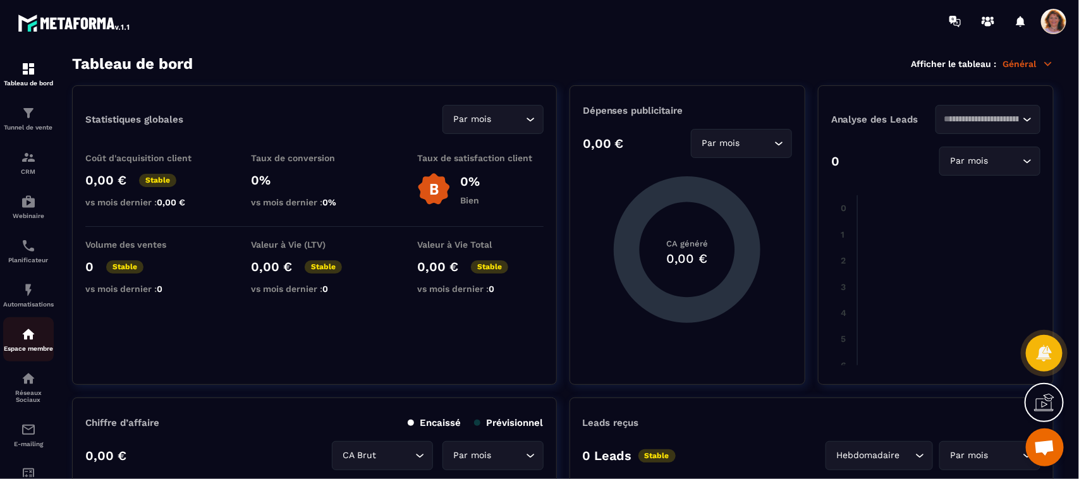
click at [33, 350] on p "Espace membre" at bounding box center [28, 348] width 51 height 7
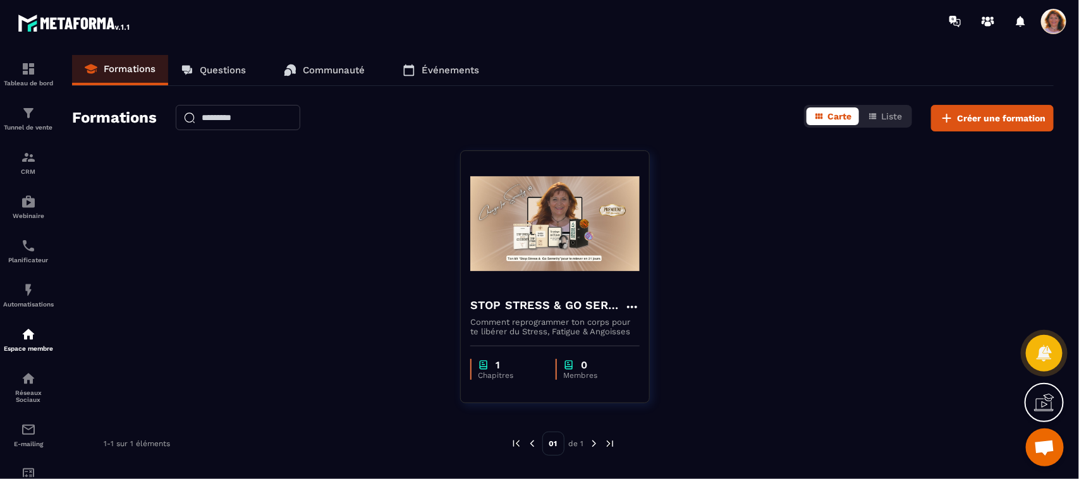
click at [1057, 405] on div at bounding box center [1044, 402] width 39 height 39
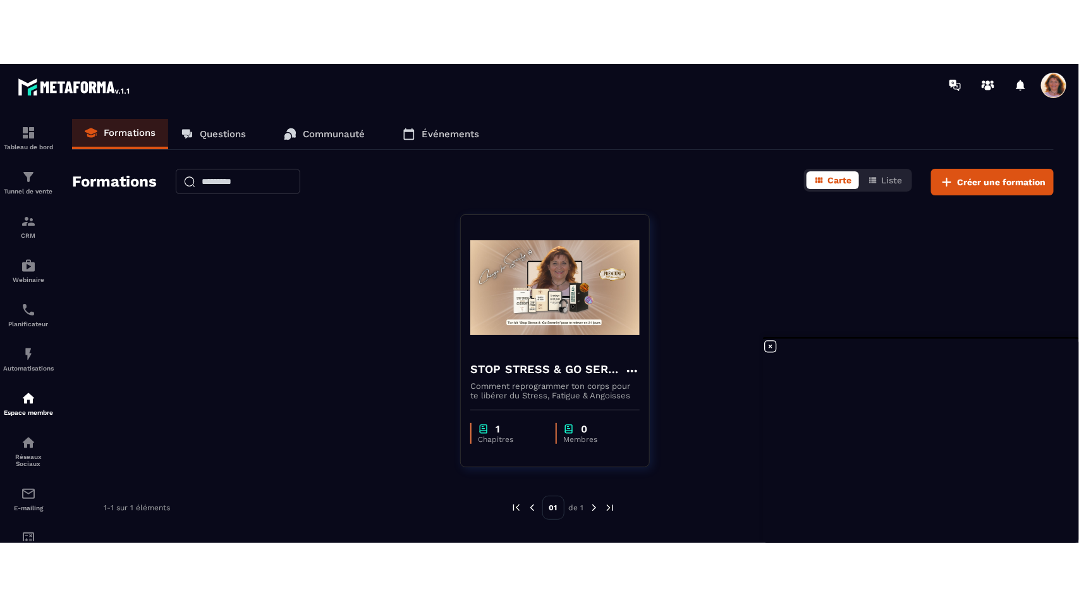
scroll to position [876, 0]
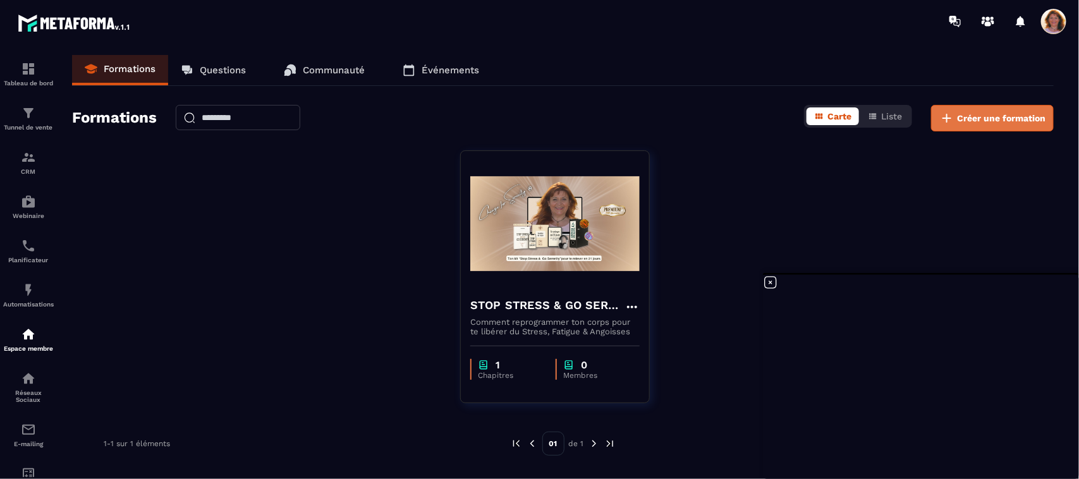
click at [959, 123] on span "Créer une formation" at bounding box center [1001, 118] width 89 height 13
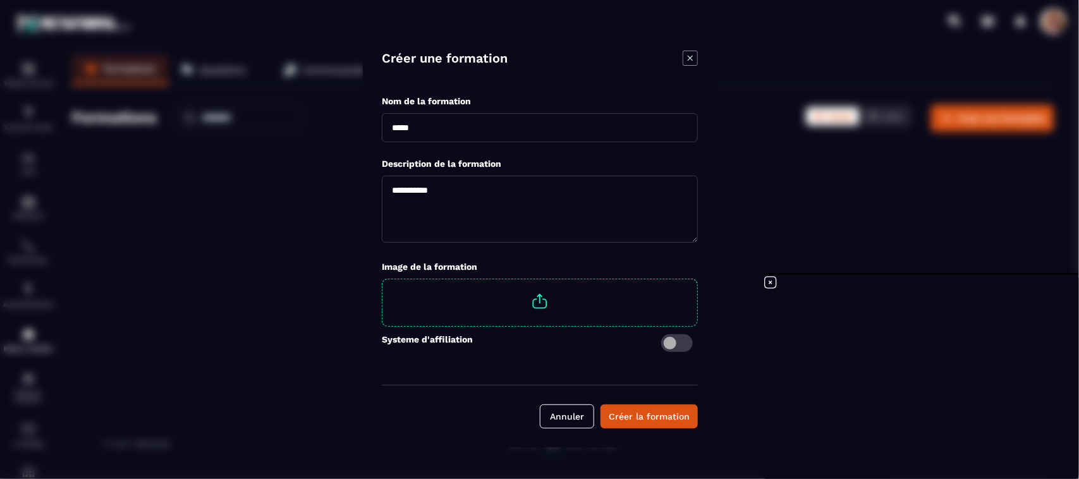
click at [880, 221] on div "Modal window" at bounding box center [539, 239] width 1079 height 479
click at [688, 61] on icon "Modal window" at bounding box center [689, 58] width 5 height 5
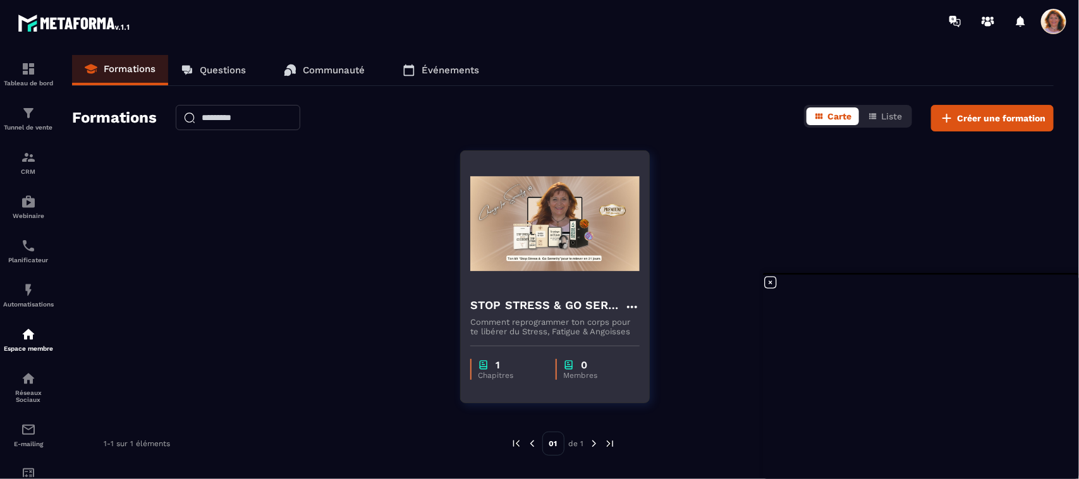
click at [627, 285] on img at bounding box center [554, 224] width 169 height 126
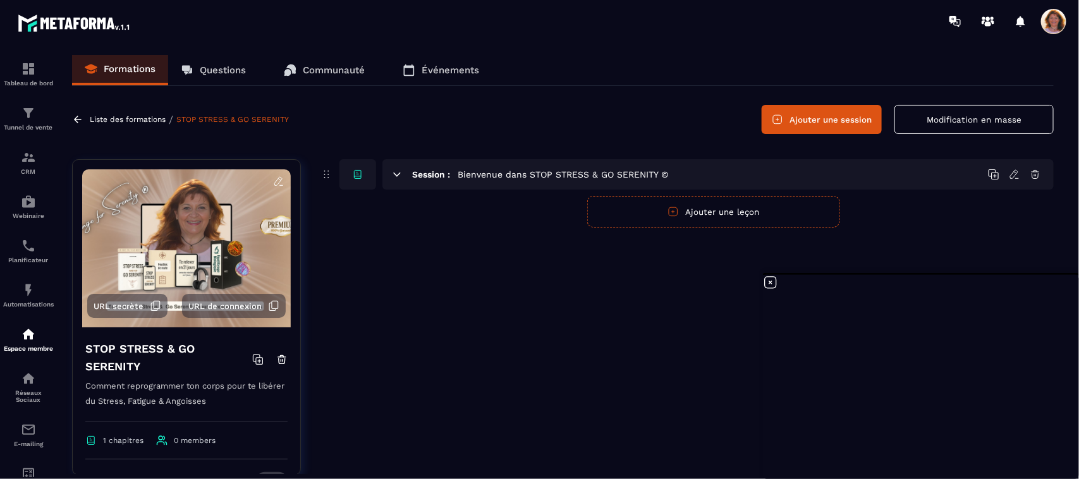
click at [396, 174] on icon at bounding box center [397, 174] width 7 height 3
click at [443, 176] on h6 "Session :" at bounding box center [431, 174] width 38 height 10
click at [451, 236] on div "Session : Bienvenue dans STOP STRESS & GO SERENITY ©" at bounding box center [687, 326] width 734 height 335
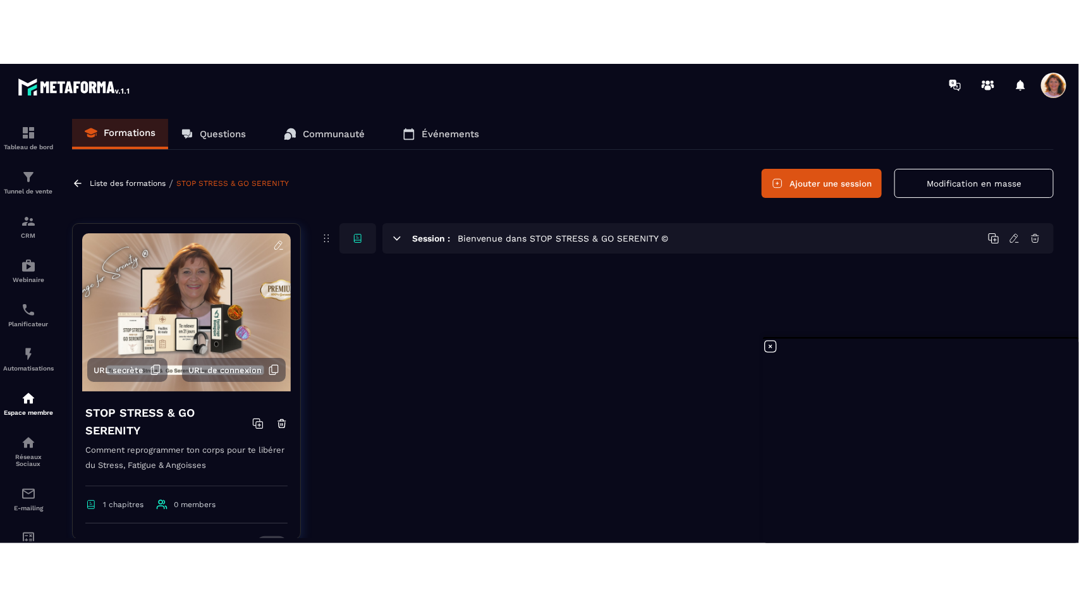
scroll to position [876, 0]
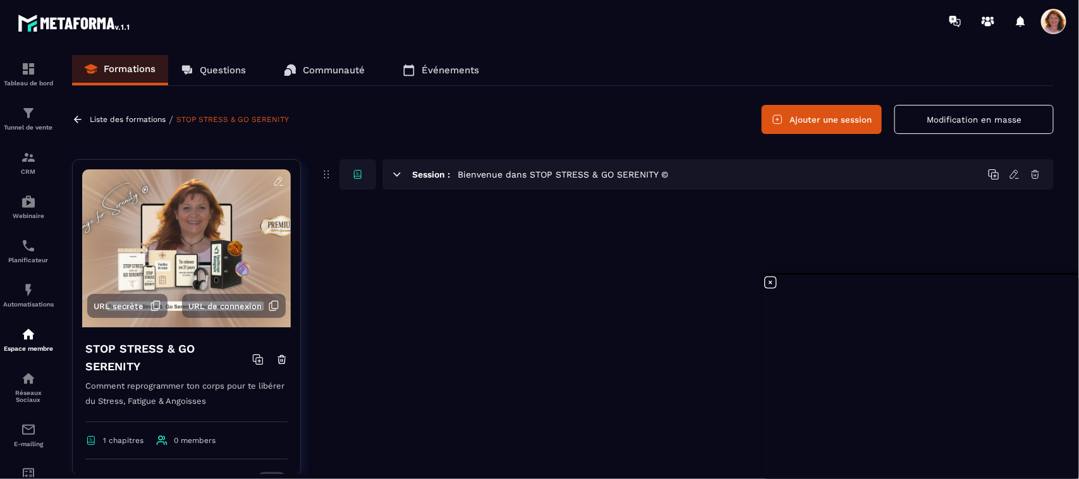
click at [1036, 175] on icon at bounding box center [1035, 174] width 11 height 11
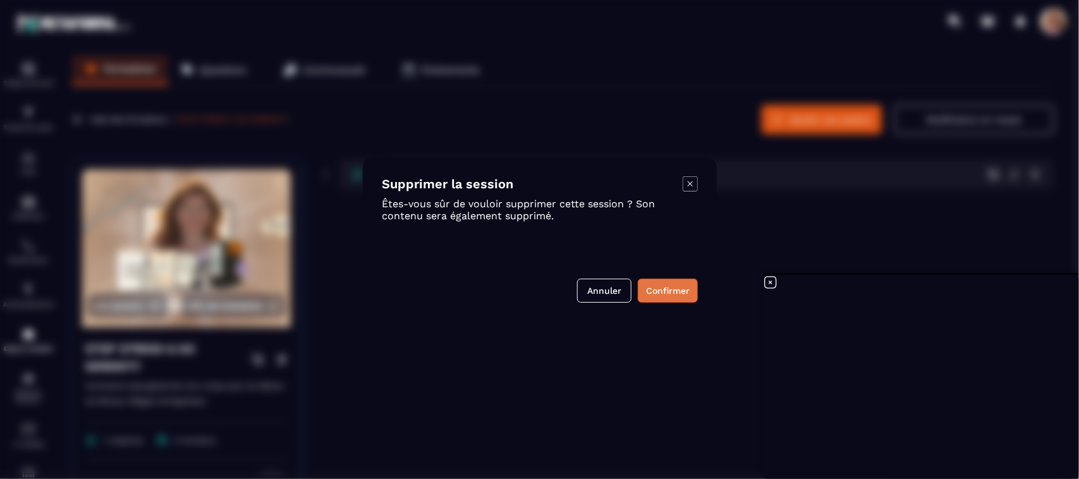
click at [678, 294] on button "Confirmer" at bounding box center [668, 291] width 60 height 24
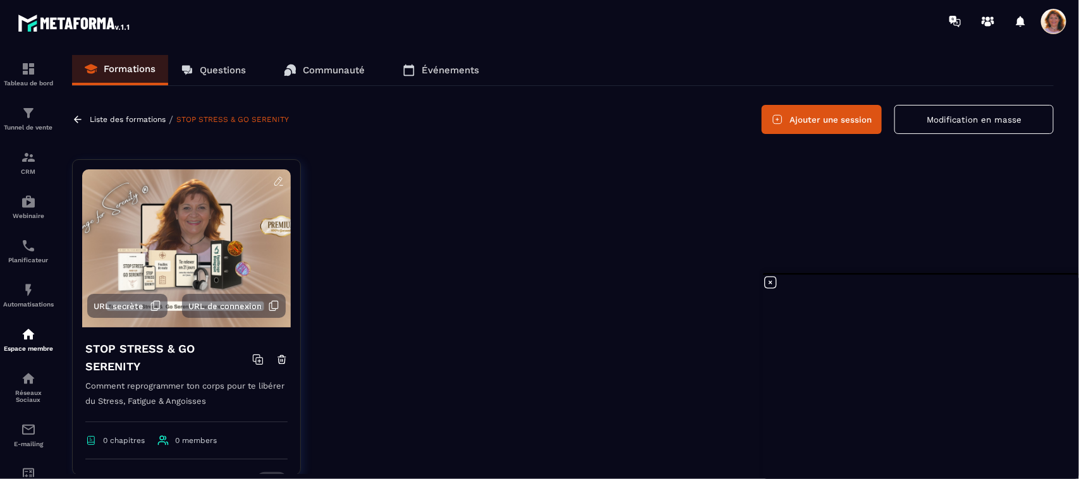
click at [822, 117] on button "Ajouter une session" at bounding box center [822, 119] width 120 height 29
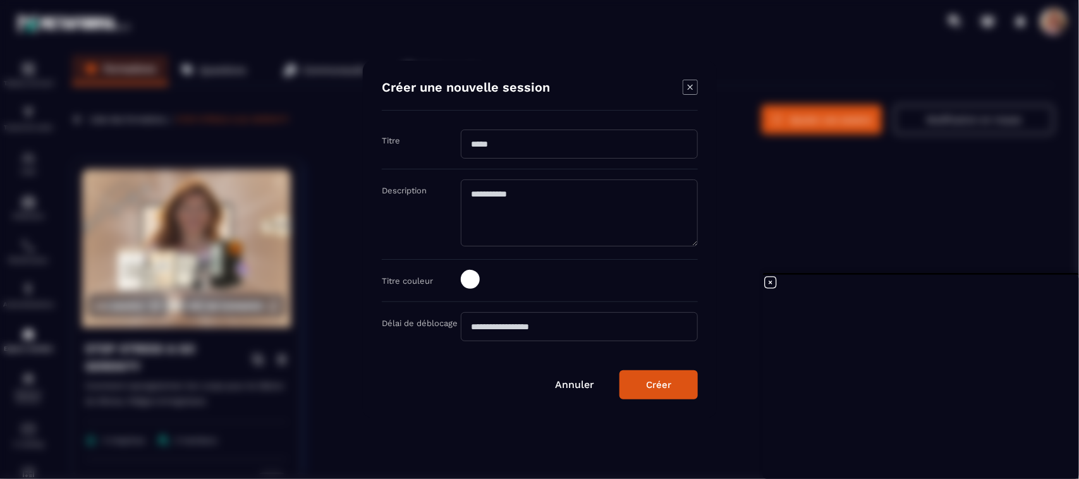
click at [561, 149] on input "Modal window" at bounding box center [579, 144] width 237 height 29
type input "*"
type input "********"
click at [473, 198] on textarea "Modal window" at bounding box center [579, 213] width 237 height 67
drag, startPoint x: 520, startPoint y: 195, endPoint x: 468, endPoint y: 195, distance: 51.9
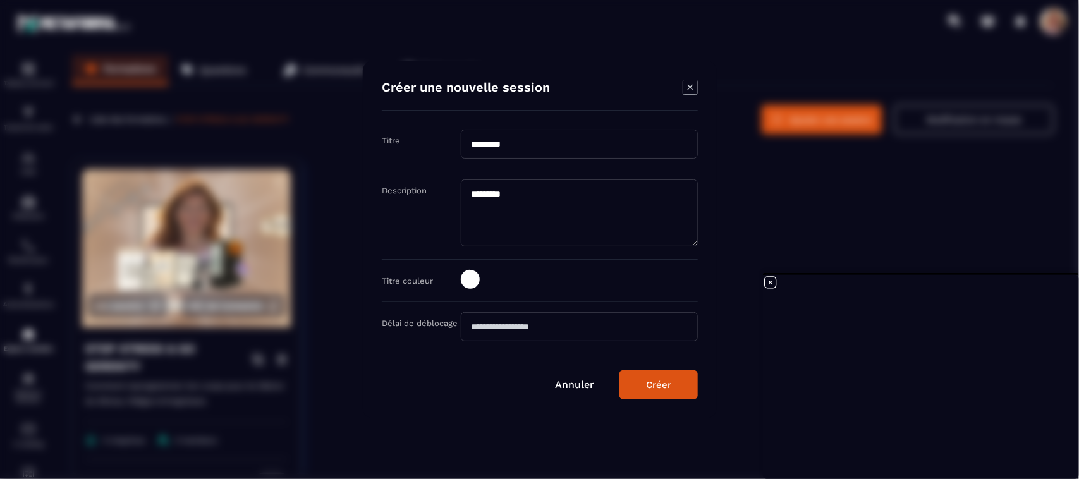
click at [468, 195] on textarea "*********" at bounding box center [579, 213] width 237 height 67
type textarea "*********"
click at [661, 389] on div "Créer" at bounding box center [658, 384] width 25 height 11
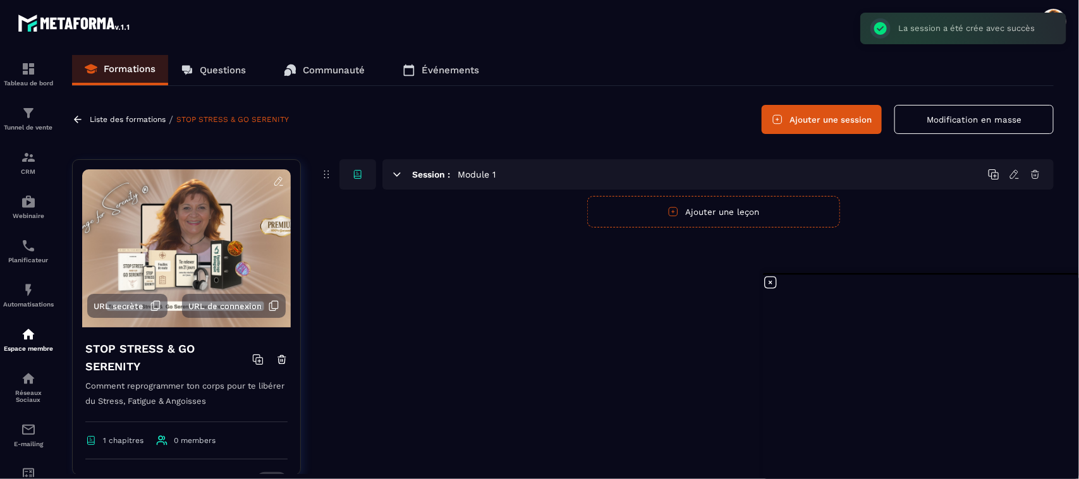
click at [732, 216] on button "Ajouter une leçon" at bounding box center [713, 212] width 253 height 32
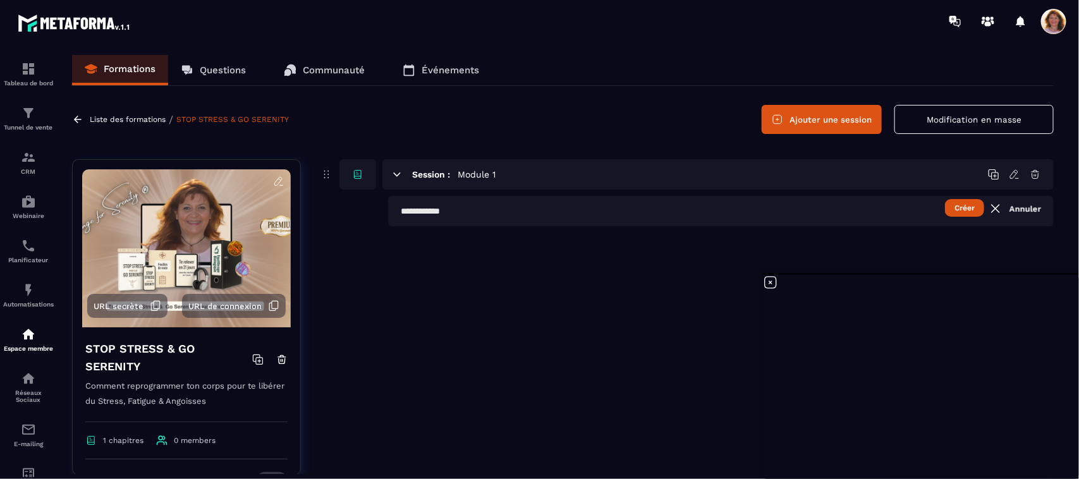
click at [467, 210] on input "text" at bounding box center [721, 211] width 666 height 30
type input "*"
type input "*********"
click at [965, 207] on button "Créer" at bounding box center [964, 208] width 39 height 18
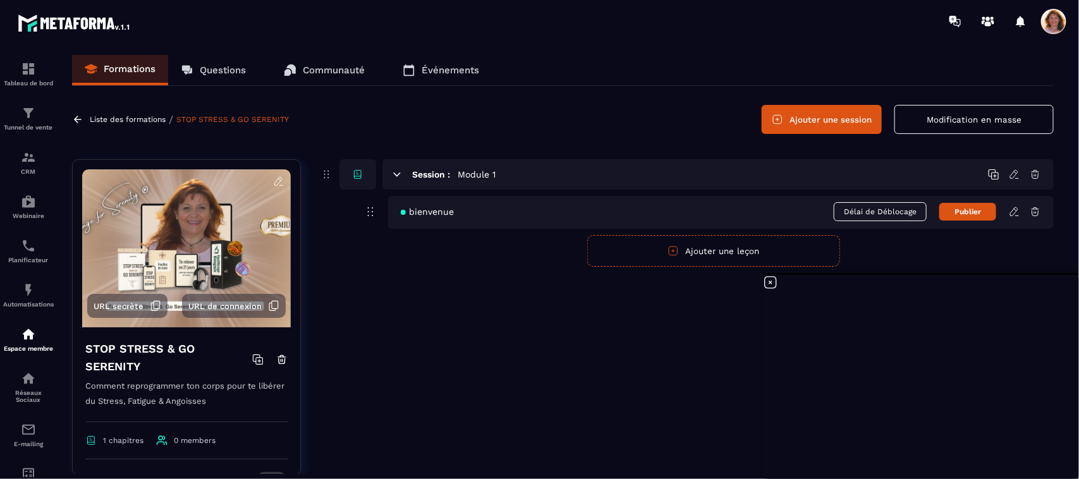
click at [698, 377] on div "Session : Module 1 bienvenue Délai de Déblocage Publier Créer Annuler Ajouter u…" at bounding box center [687, 326] width 734 height 335
click at [769, 278] on icon at bounding box center [770, 282] width 15 height 15
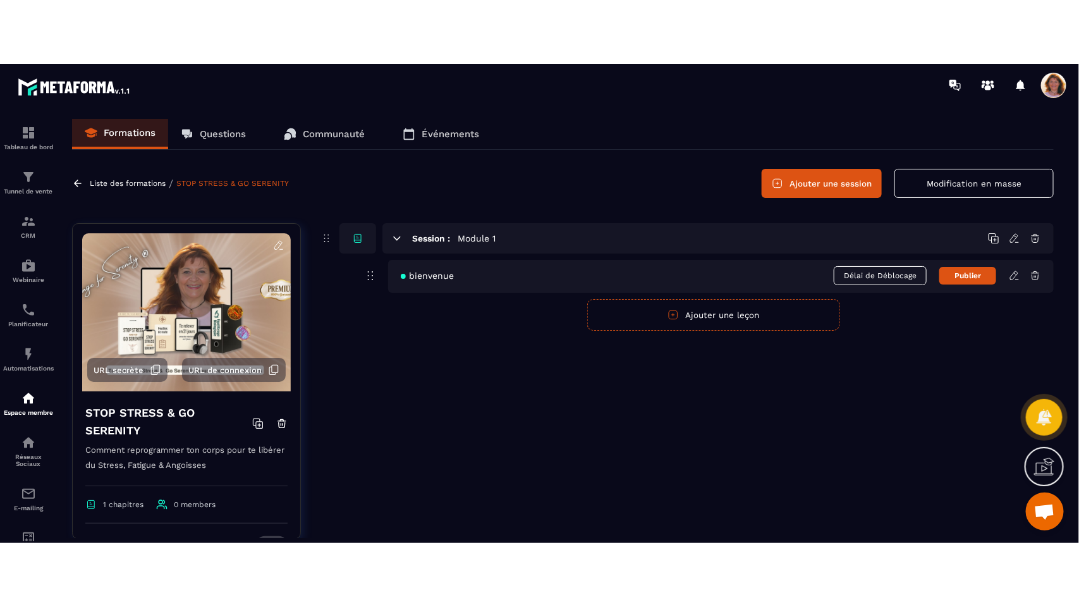
scroll to position [233, 0]
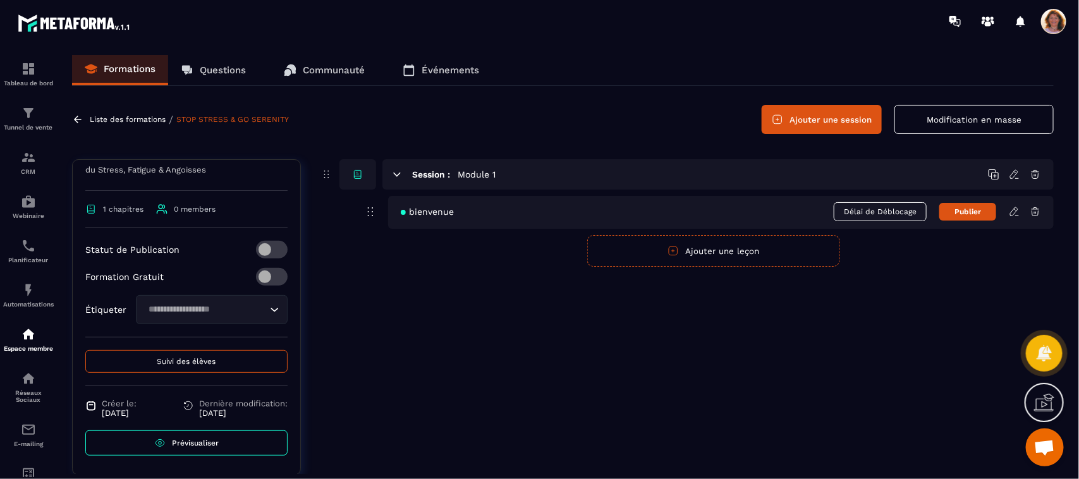
click at [190, 443] on span "Prévisualiser" at bounding box center [195, 443] width 47 height 9
click at [1013, 213] on icon at bounding box center [1014, 211] width 11 height 11
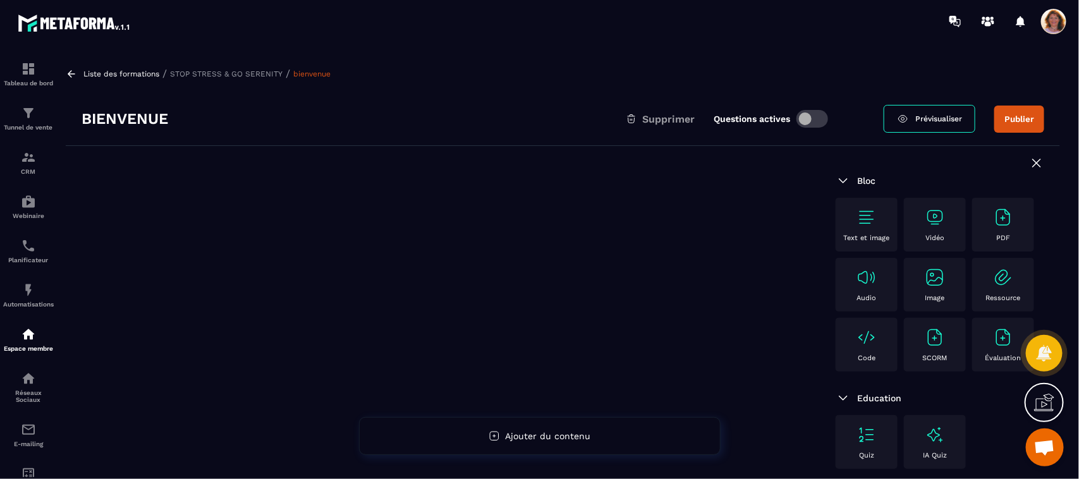
click at [942, 120] on span "Prévisualiser" at bounding box center [939, 118] width 47 height 9
click at [1030, 165] on icon at bounding box center [1037, 163] width 15 height 15
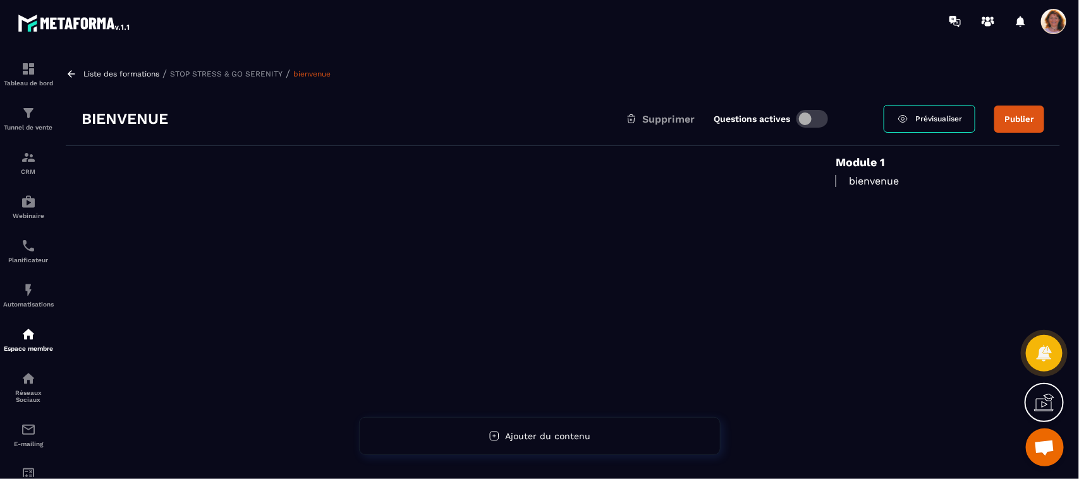
click at [108, 68] on div "Liste des formations / STOP STRESS & GO SERENITY / bienvenue" at bounding box center [563, 74] width 995 height 12
click at [70, 71] on icon at bounding box center [72, 73] width 8 height 7
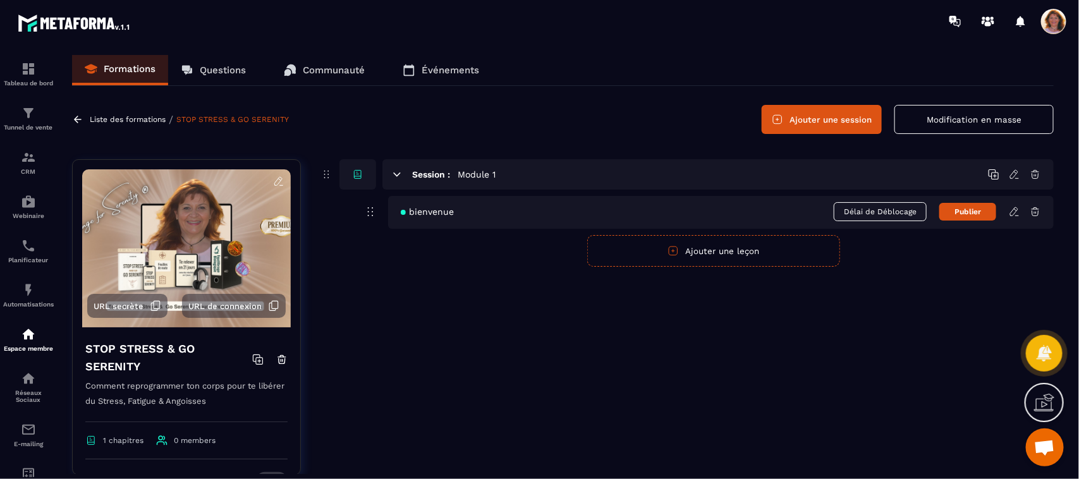
click at [397, 178] on icon at bounding box center [396, 174] width 11 height 11
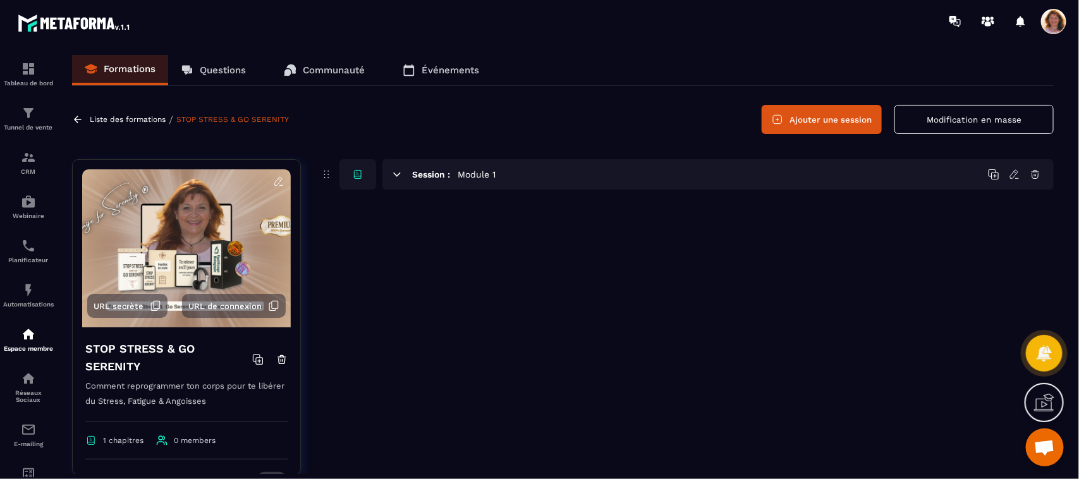
click at [397, 178] on icon at bounding box center [396, 174] width 11 height 11
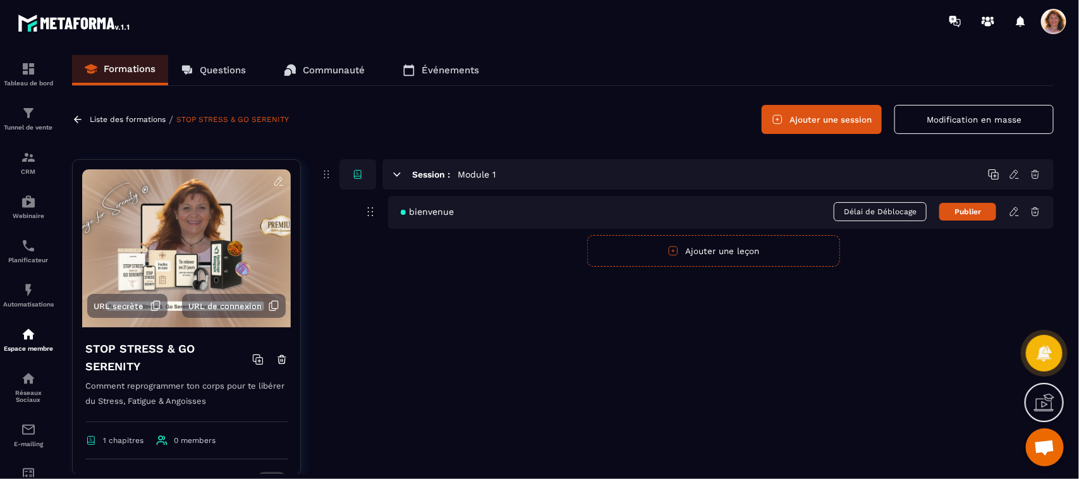
click at [1013, 172] on icon at bounding box center [1014, 174] width 11 height 11
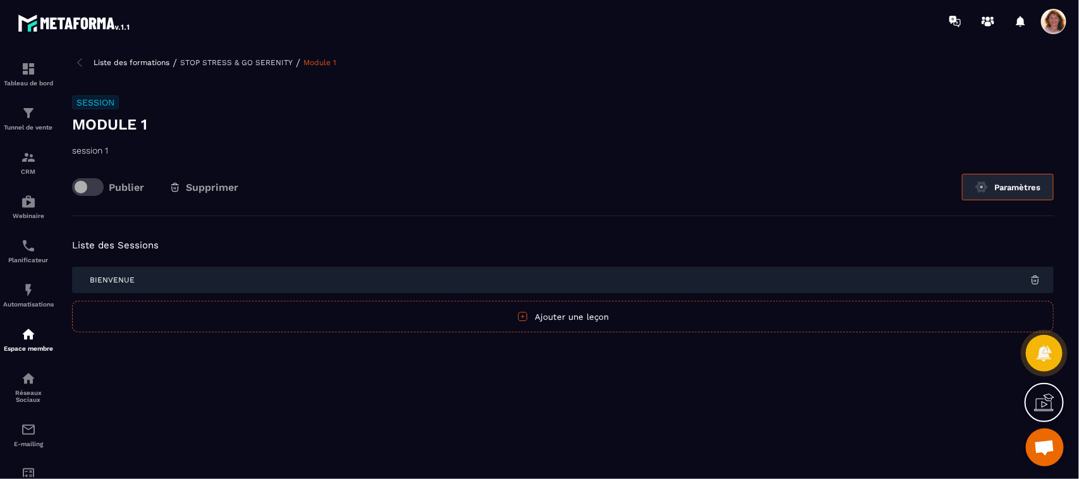
click at [1009, 190] on button "Paramètres" at bounding box center [1008, 187] width 92 height 27
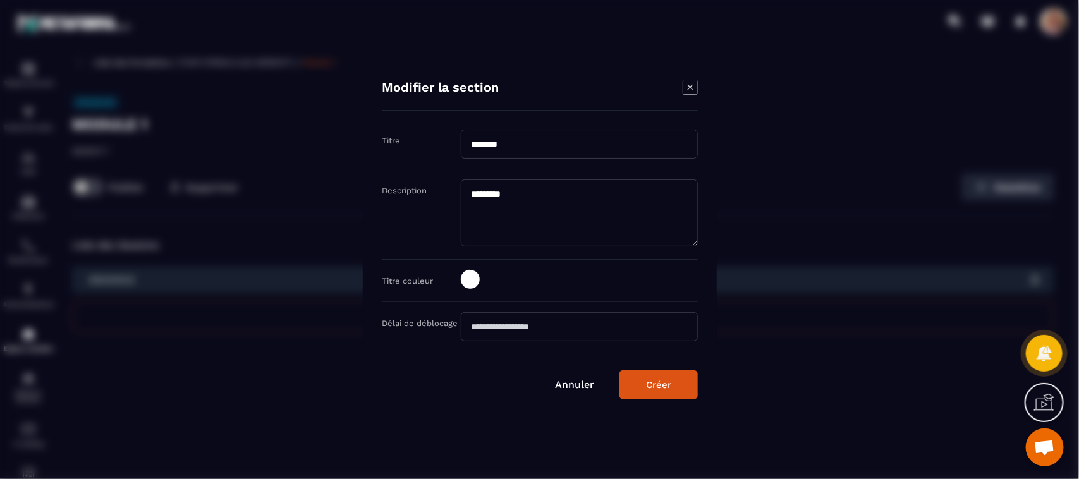
click at [476, 197] on textarea "*********" at bounding box center [579, 213] width 237 height 67
type textarea "*********"
click at [665, 389] on div "Créer" at bounding box center [658, 384] width 25 height 11
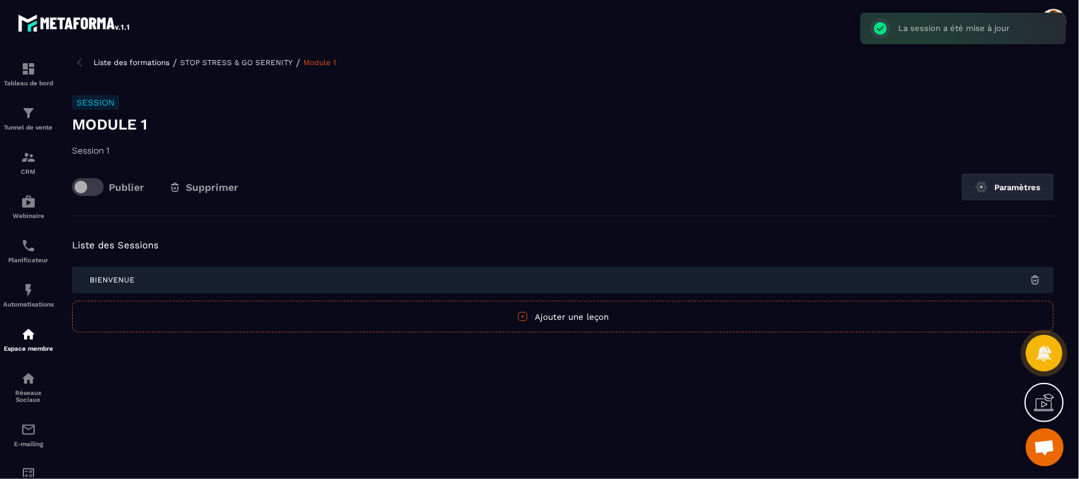
click at [97, 61] on p "Liste des formations" at bounding box center [132, 62] width 76 height 9
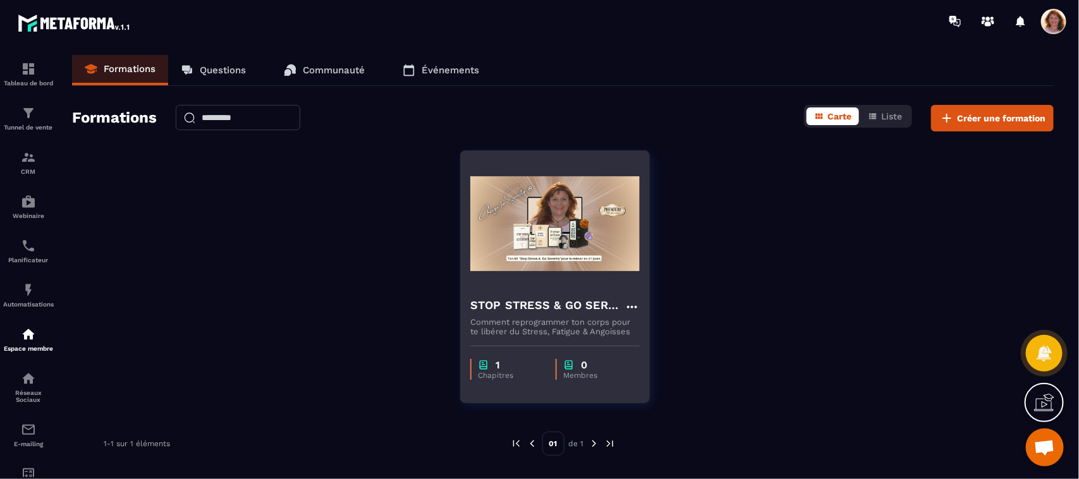
click at [564, 318] on p "Comment reprogrammer ton corps pour te libérer du Stress, Fatigue & Angoisses" at bounding box center [554, 326] width 169 height 19
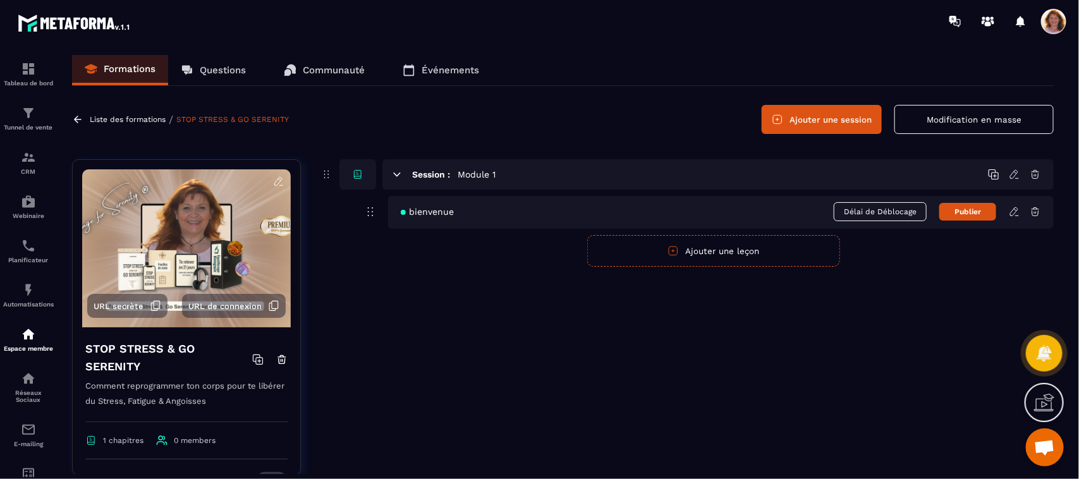
click at [1048, 406] on icon at bounding box center [1045, 403] width 20 height 20
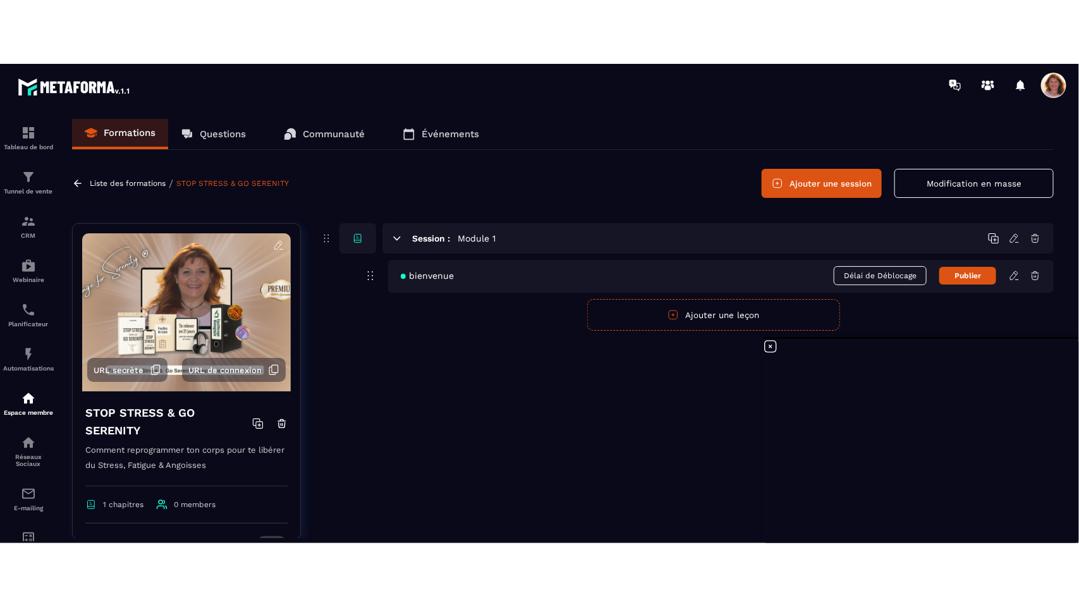
scroll to position [876, 0]
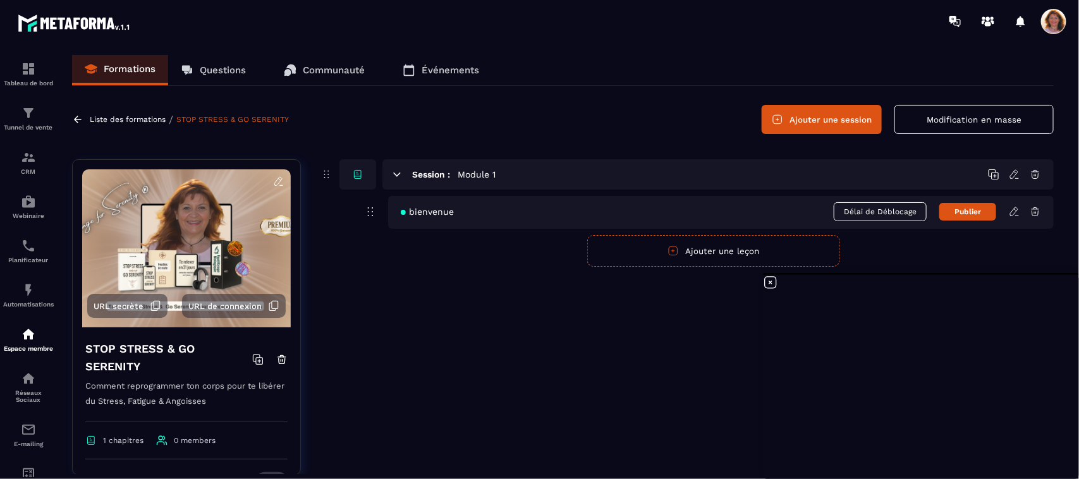
click at [1035, 174] on icon at bounding box center [1035, 174] width 11 height 11
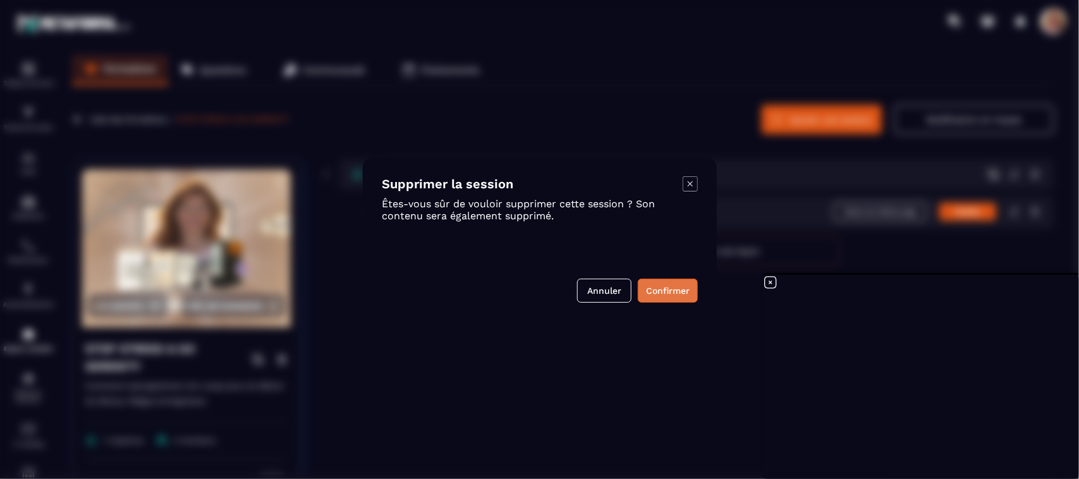
click at [678, 297] on button "Confirmer" at bounding box center [668, 291] width 60 height 24
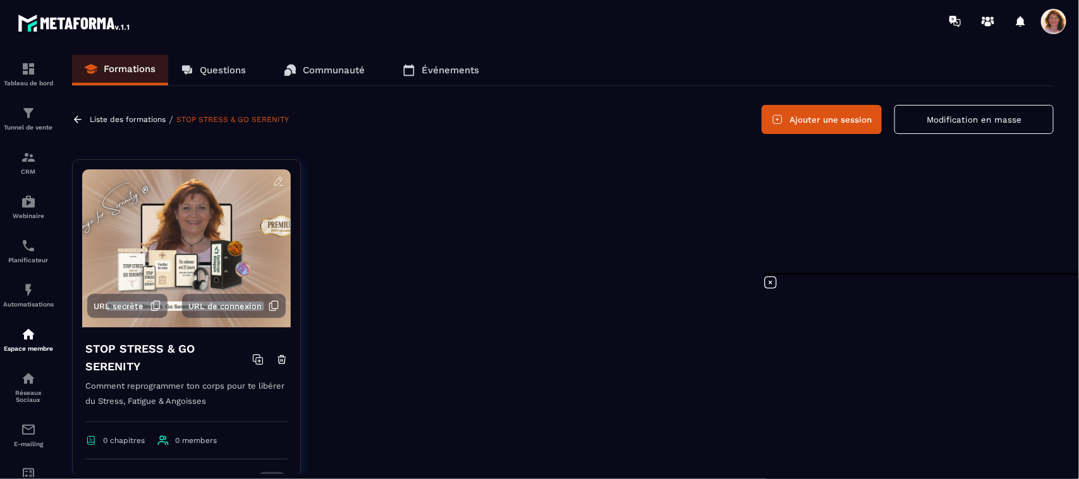
click at [824, 115] on button "Ajouter une session" at bounding box center [822, 119] width 120 height 29
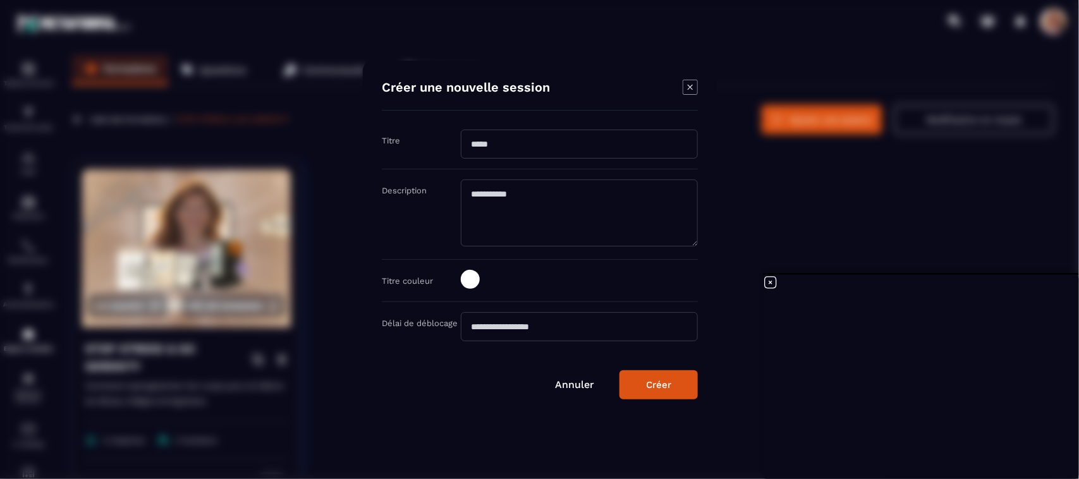
click at [505, 143] on input "Modal window" at bounding box center [579, 144] width 237 height 29
click at [503, 195] on textarea "Modal window" at bounding box center [579, 213] width 237 height 67
click at [509, 142] on input "*******" at bounding box center [579, 144] width 237 height 29
type input "********"
click at [512, 199] on textarea "Modal window" at bounding box center [579, 213] width 237 height 67
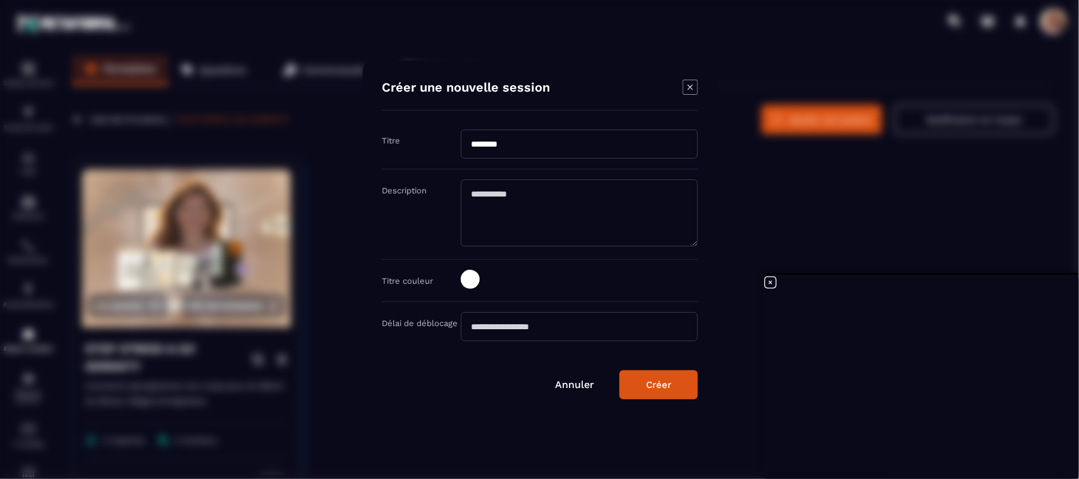
click at [541, 191] on textarea "Modal window" at bounding box center [579, 213] width 237 height 67
drag, startPoint x: 541, startPoint y: 191, endPoint x: 466, endPoint y: 195, distance: 75.3
click at [466, 195] on textarea "Modal window" at bounding box center [579, 213] width 237 height 67
drag, startPoint x: 488, startPoint y: 195, endPoint x: 528, endPoint y: 196, distance: 39.9
click at [528, 196] on textarea "Modal window" at bounding box center [579, 213] width 237 height 67
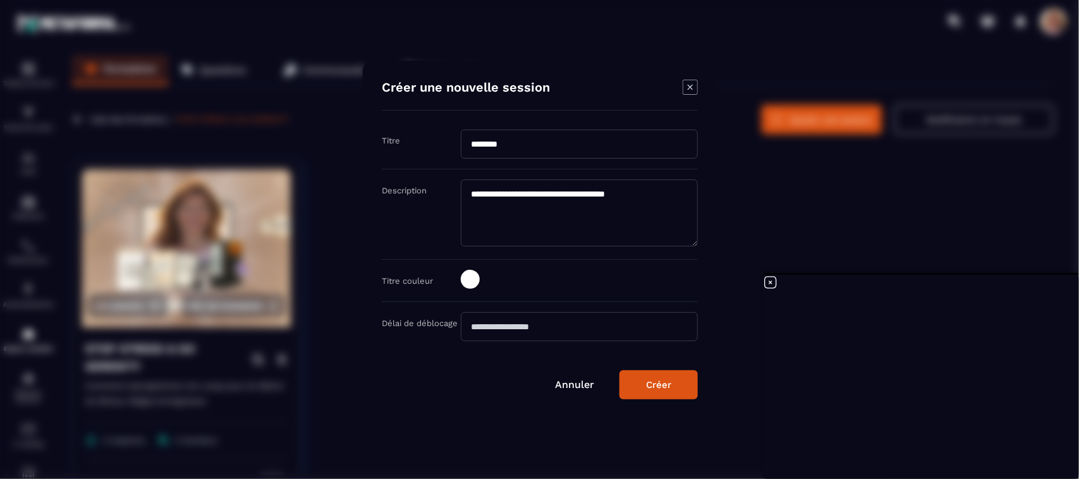
type textarea "**********"
click at [655, 392] on button "Créer" at bounding box center [659, 385] width 78 height 29
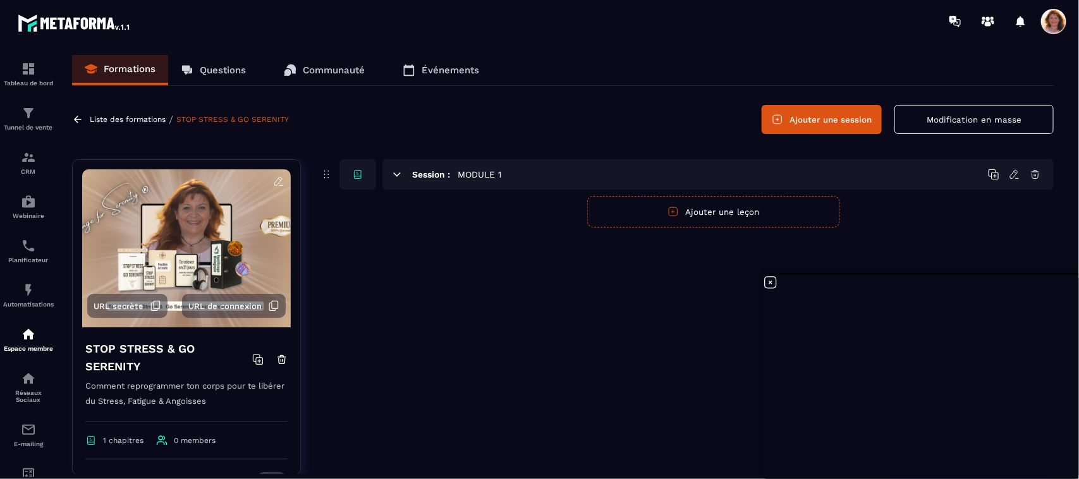
click at [684, 217] on button "Ajouter une leçon" at bounding box center [713, 212] width 253 height 32
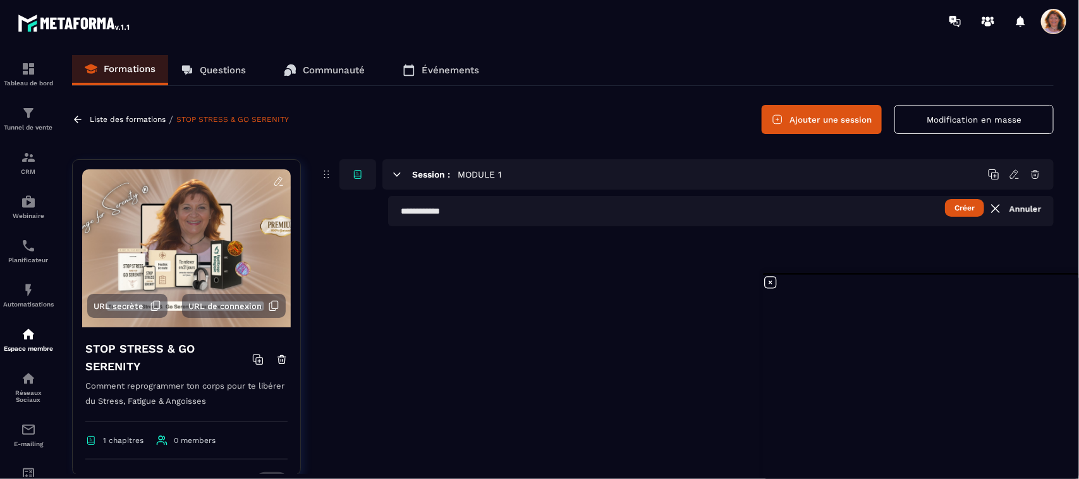
click at [963, 207] on button "Créer" at bounding box center [964, 208] width 39 height 18
click at [453, 211] on input "text" at bounding box center [721, 211] width 666 height 30
type input "*"
type input "**********"
click at [972, 239] on div "**********" at bounding box center [687, 326] width 734 height 335
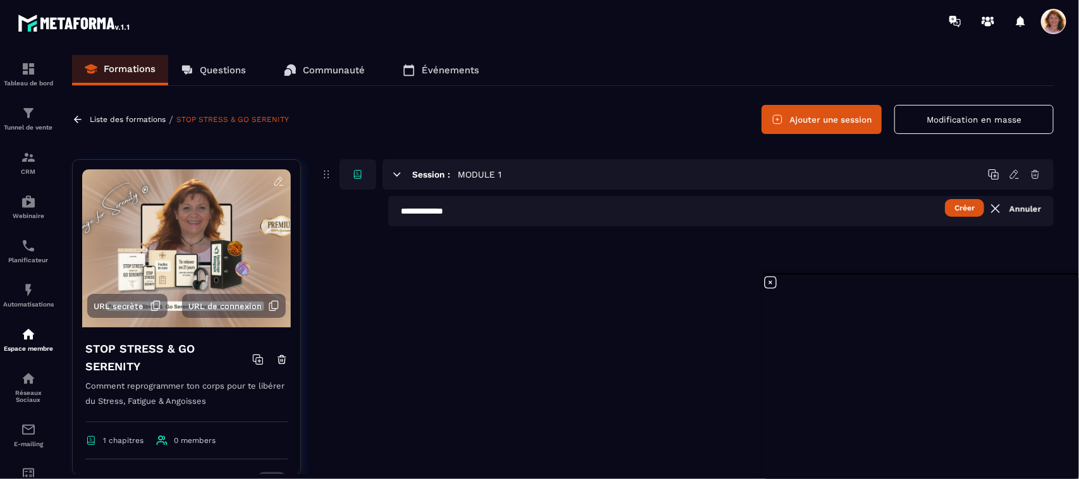
click at [998, 239] on div "**********" at bounding box center [687, 326] width 734 height 335
click at [968, 209] on button "Créer" at bounding box center [964, 208] width 39 height 18
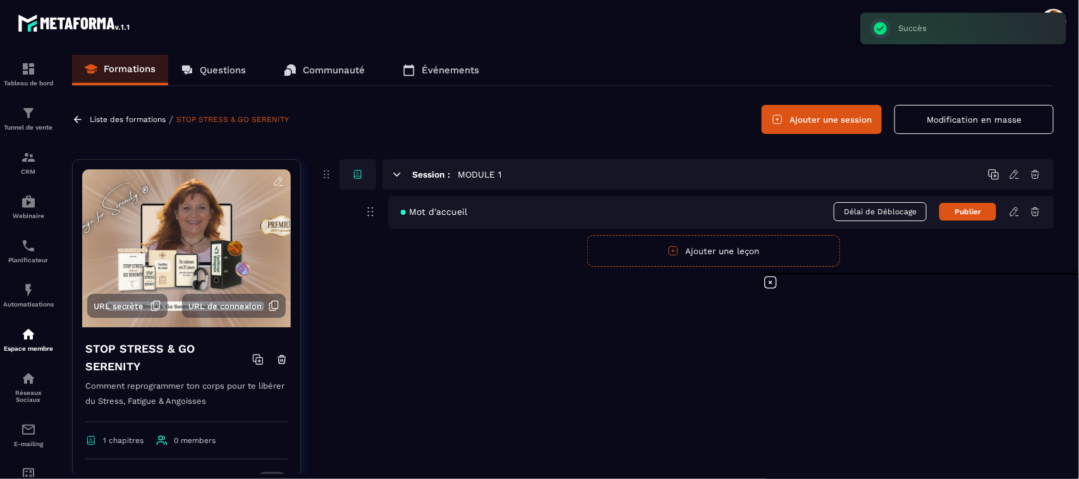
click at [743, 249] on button "Ajouter une leçon" at bounding box center [713, 251] width 253 height 32
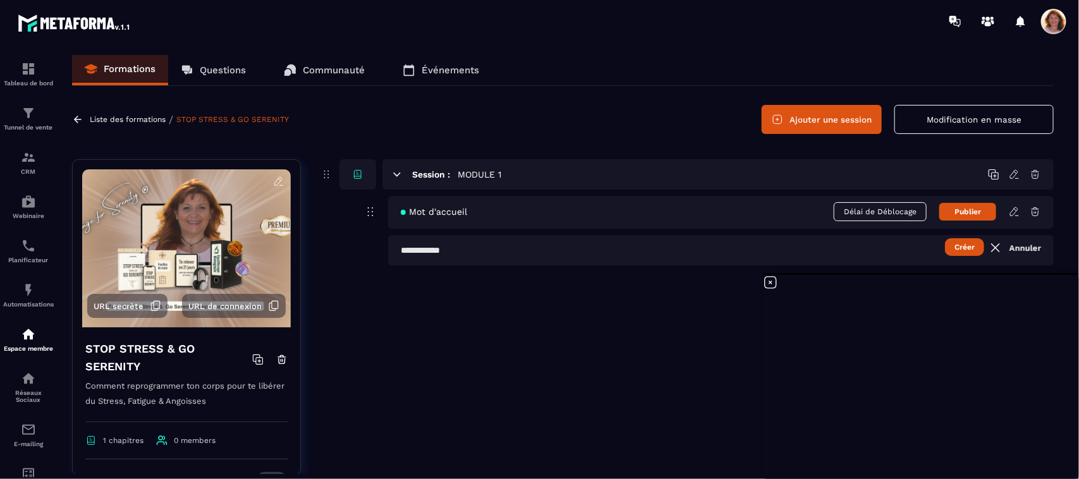
click at [479, 245] on input "text" at bounding box center [721, 250] width 666 height 30
click at [770, 280] on icon at bounding box center [770, 282] width 15 height 15
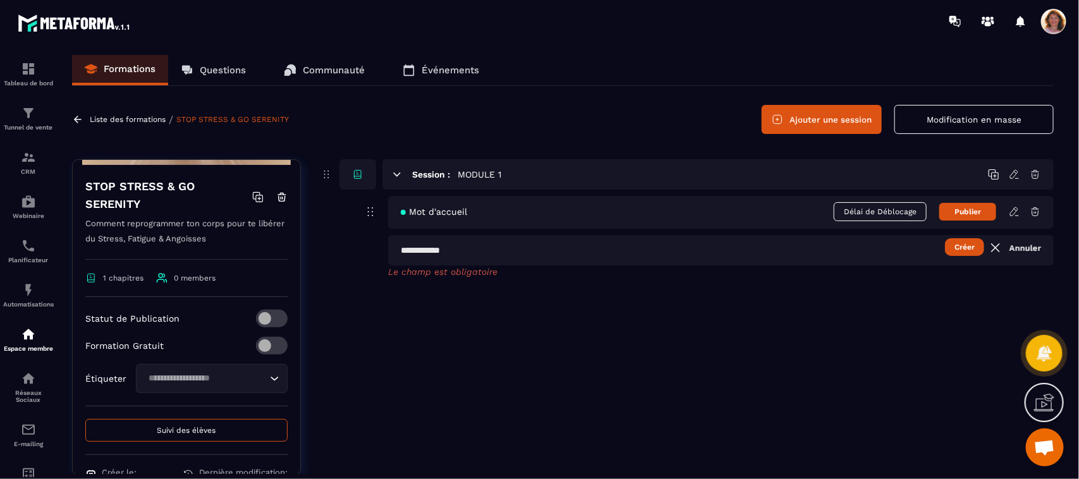
scroll to position [233, 0]
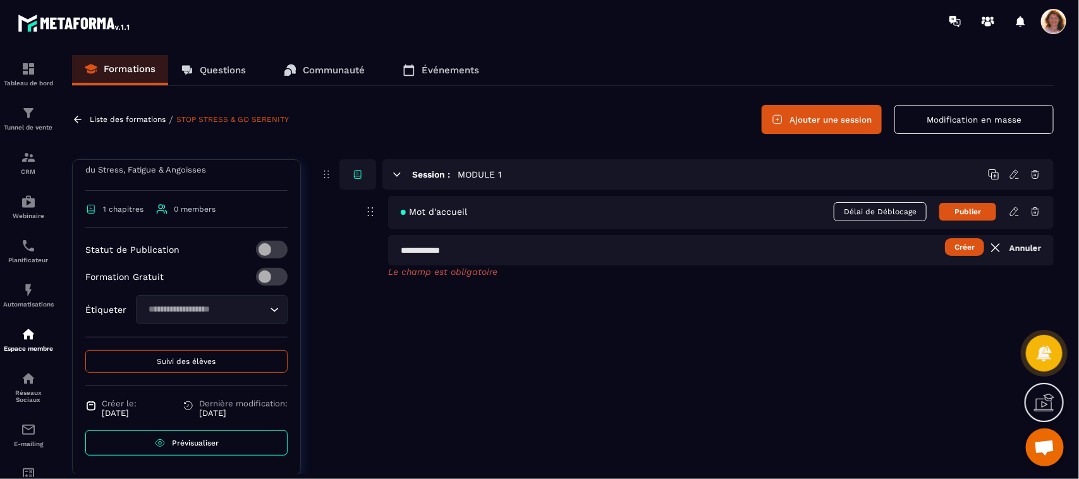
drag, startPoint x: 233, startPoint y: 445, endPoint x: 190, endPoint y: 446, distance: 42.4
drag, startPoint x: 190, startPoint y: 446, endPoint x: 169, endPoint y: 447, distance: 21.5
click at [172, 447] on span "Prévisualiser" at bounding box center [195, 443] width 47 height 9
click at [958, 116] on button "Modification en masse" at bounding box center [974, 119] width 159 height 29
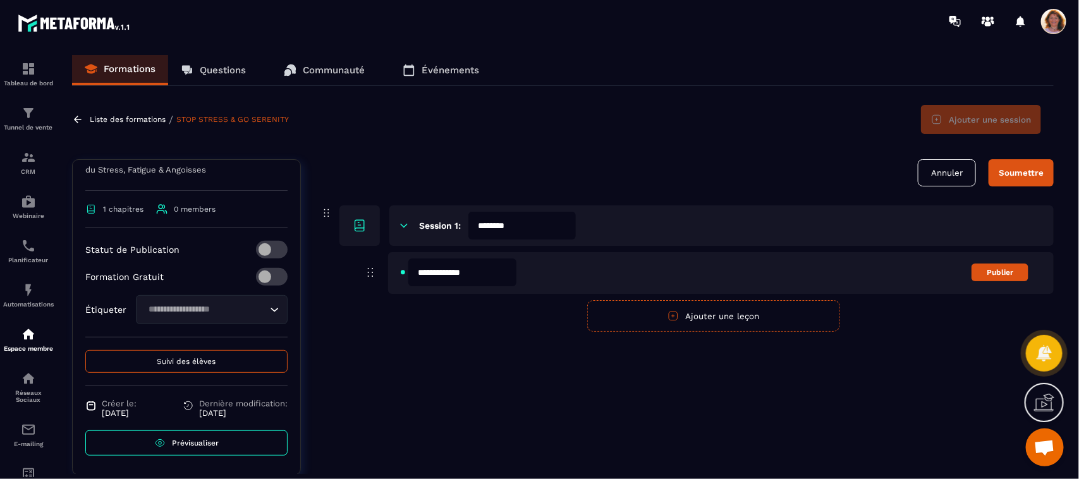
click at [530, 226] on input "********" at bounding box center [523, 226] width 108 height 28
drag, startPoint x: 530, startPoint y: 226, endPoint x: 476, endPoint y: 226, distance: 54.4
click at [476, 226] on input "********" at bounding box center [523, 226] width 108 height 28
type input "**********"
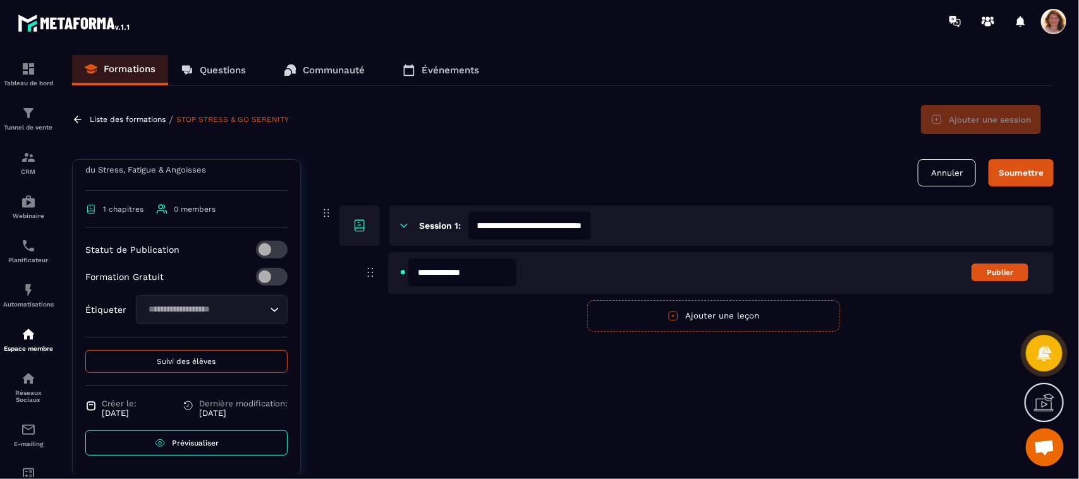
scroll to position [0, 0]
click at [1020, 181] on button "Soumettre" at bounding box center [1021, 172] width 65 height 27
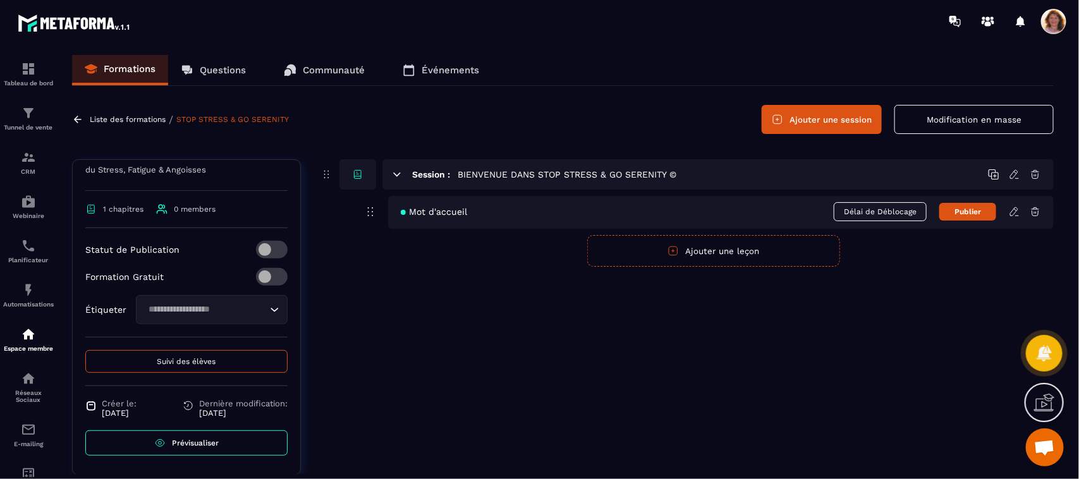
click at [1016, 176] on icon at bounding box center [1014, 174] width 11 height 11
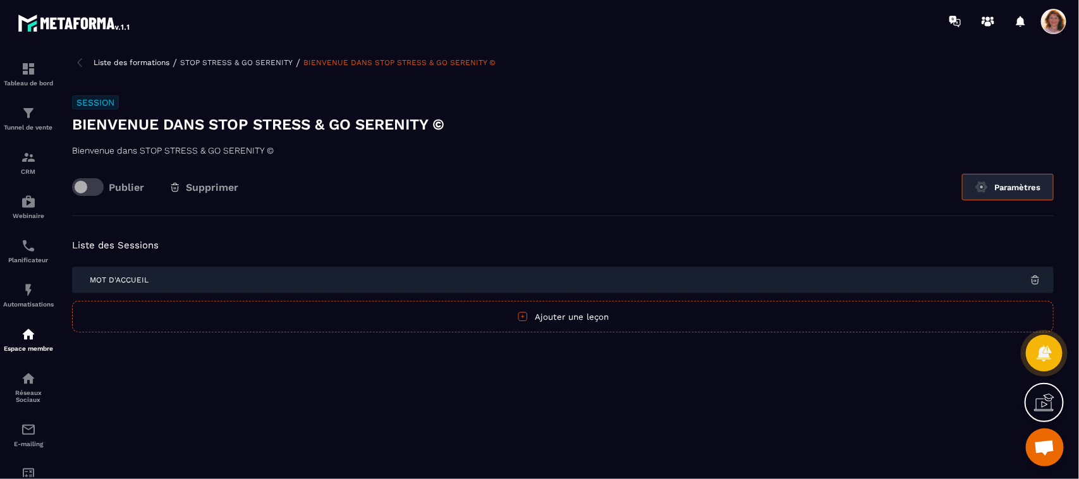
click at [1022, 191] on button "Paramètres" at bounding box center [1008, 187] width 92 height 27
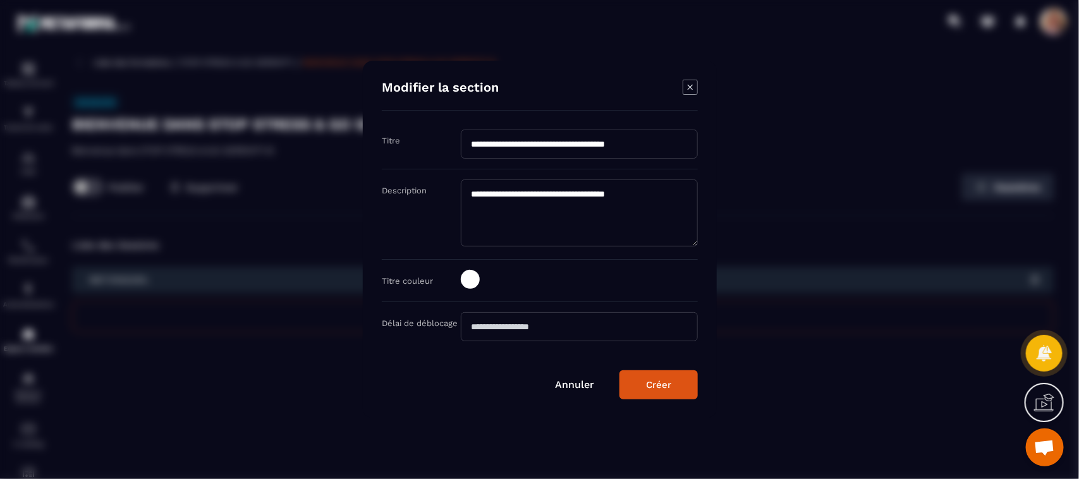
click at [689, 90] on icon "Modal window" at bounding box center [690, 87] width 15 height 15
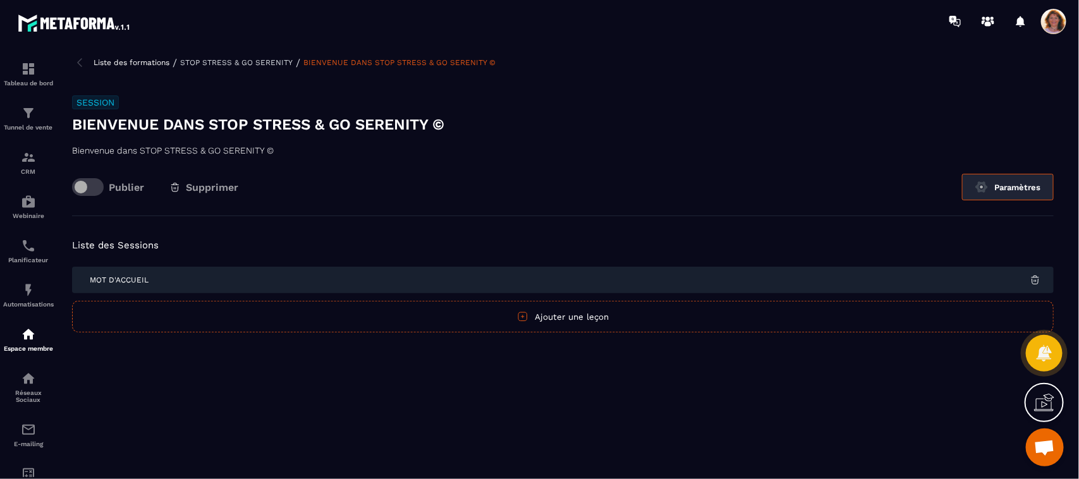
click at [984, 193] on img at bounding box center [982, 187] width 13 height 13
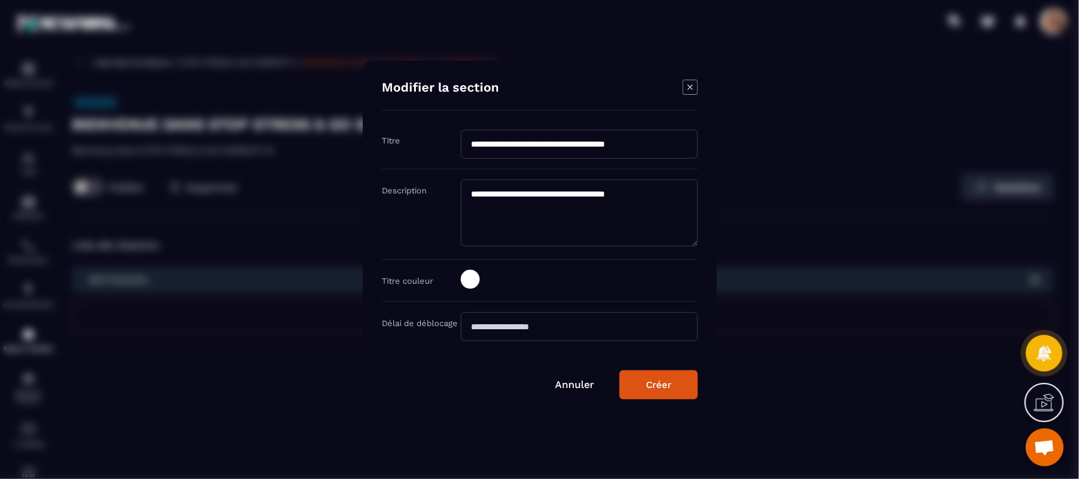
drag, startPoint x: 687, startPoint y: 200, endPoint x: 465, endPoint y: 206, distance: 221.4
click at [465, 206] on textarea "**********" at bounding box center [579, 213] width 237 height 67
type textarea "**********"
click at [656, 392] on button "Créer" at bounding box center [659, 385] width 78 height 29
